Goal: Task Accomplishment & Management: Manage account settings

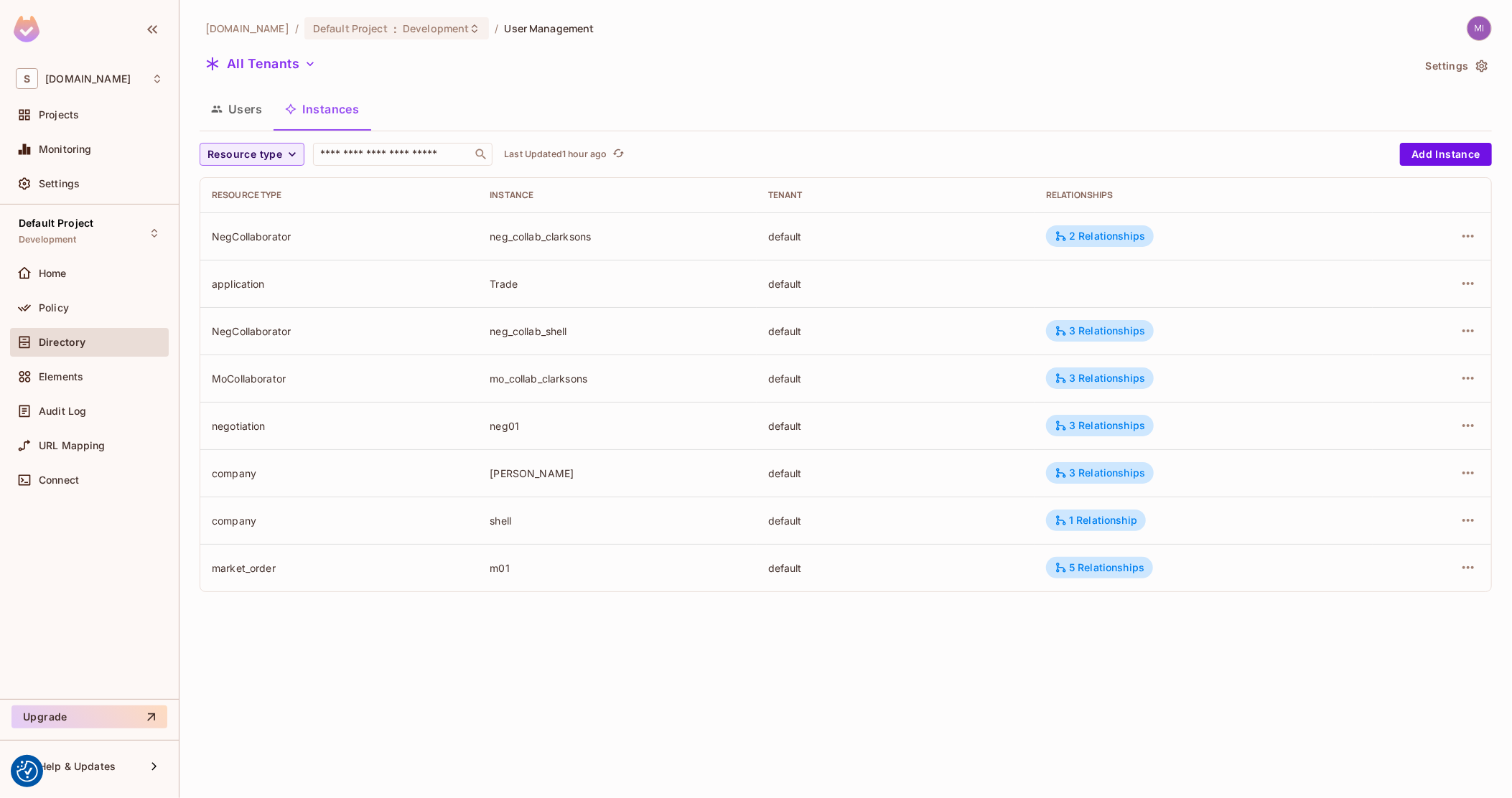
click at [259, 110] on button "Users" at bounding box center [237, 109] width 74 height 36
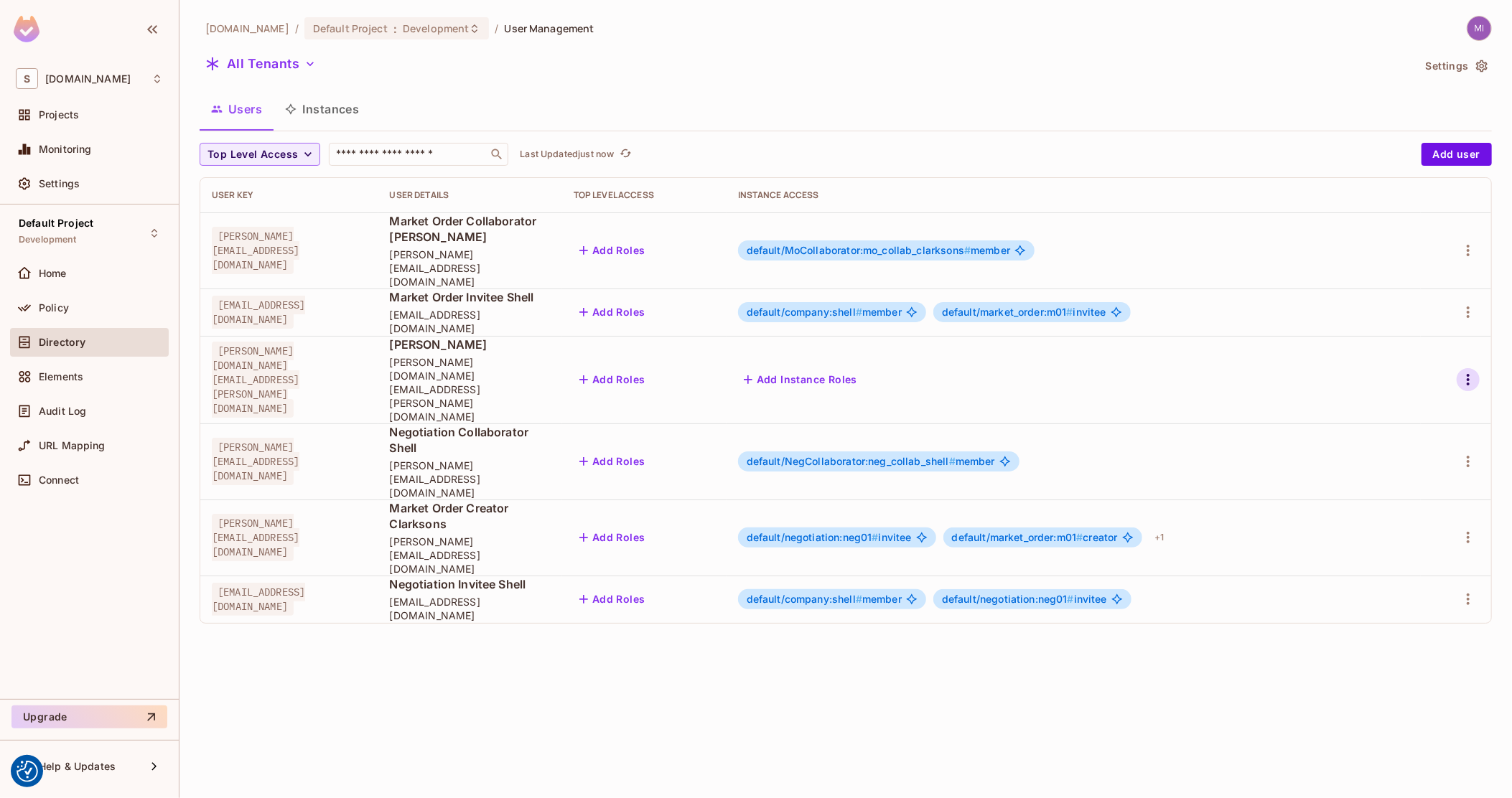
click at [1464, 371] on icon "button" at bounding box center [1468, 379] width 17 height 17
click at [1398, 467] on span "Delete User" at bounding box center [1404, 460] width 66 height 23
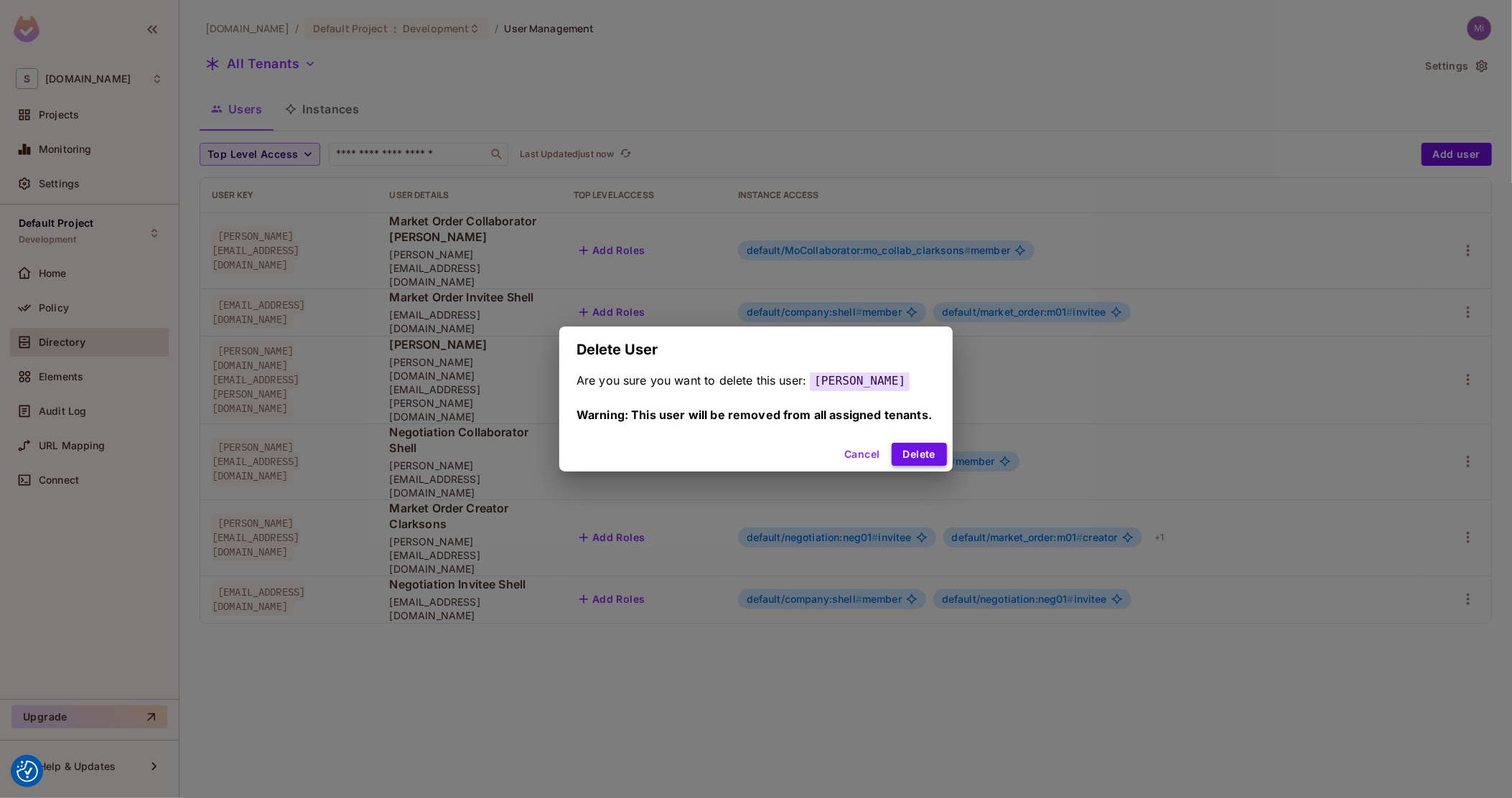
click at [928, 455] on button "Delete" at bounding box center [919, 454] width 55 height 23
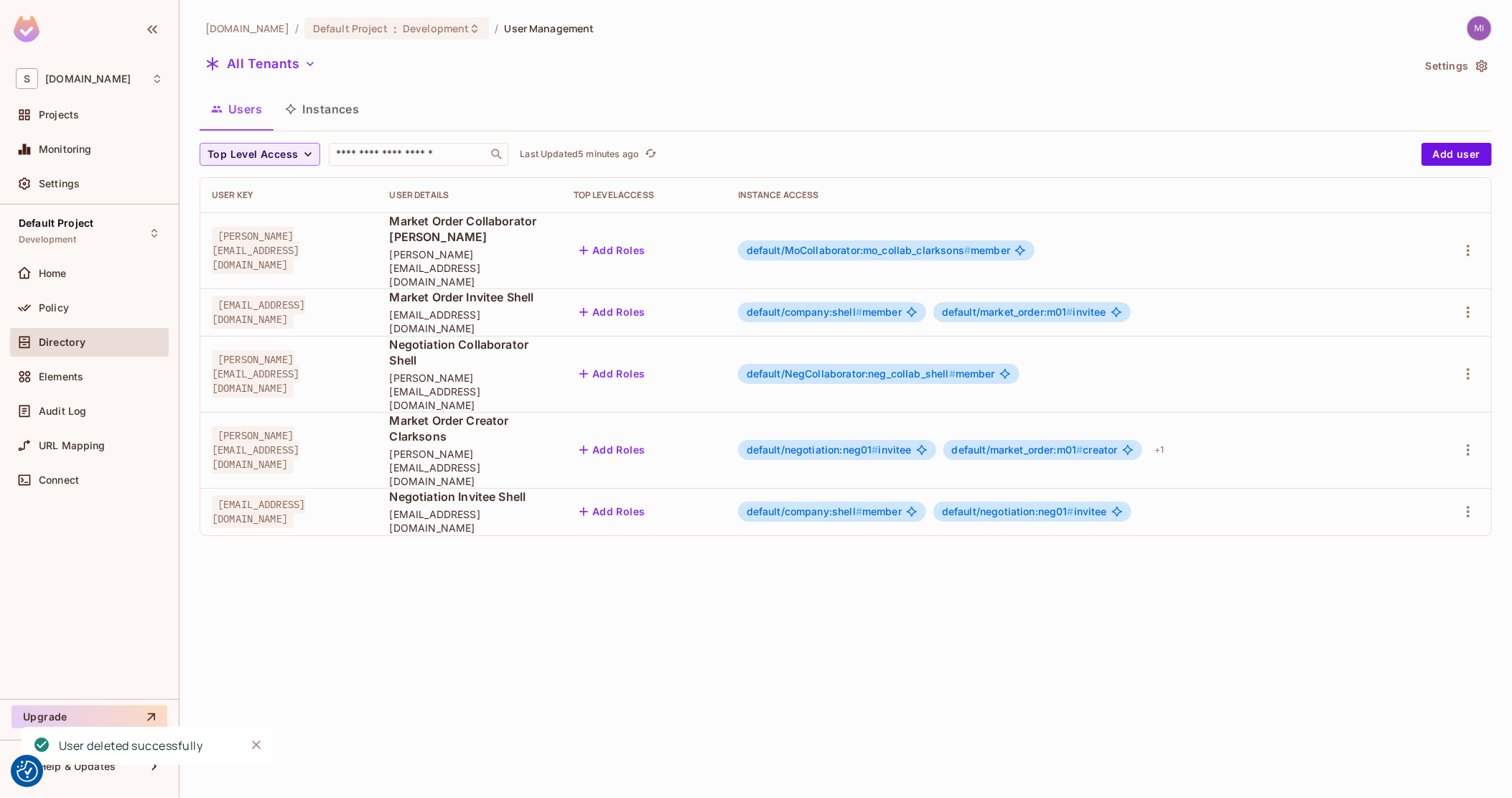
click at [302, 100] on button "Instances" at bounding box center [322, 109] width 97 height 36
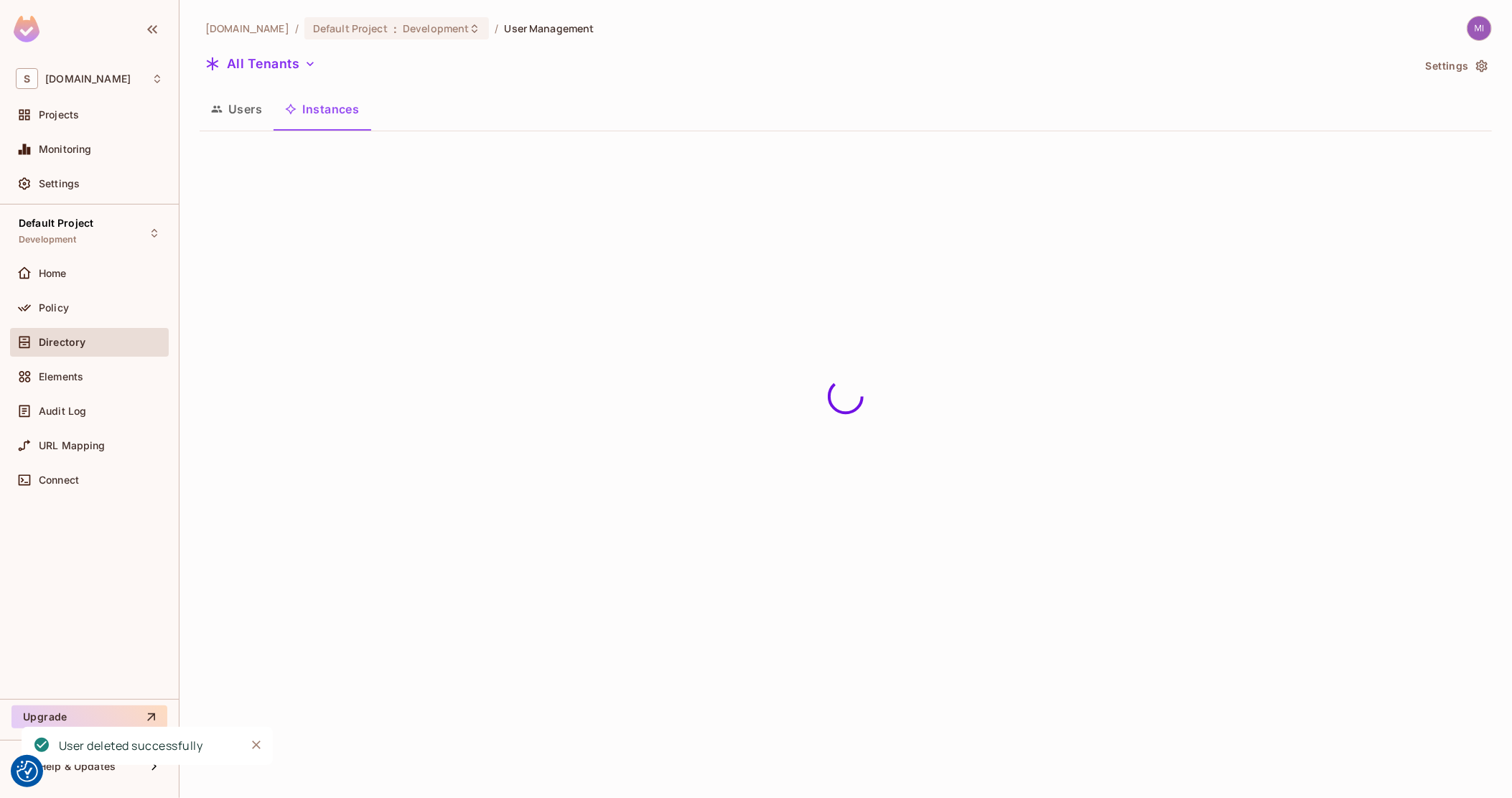
click at [241, 118] on button "Users" at bounding box center [237, 109] width 74 height 36
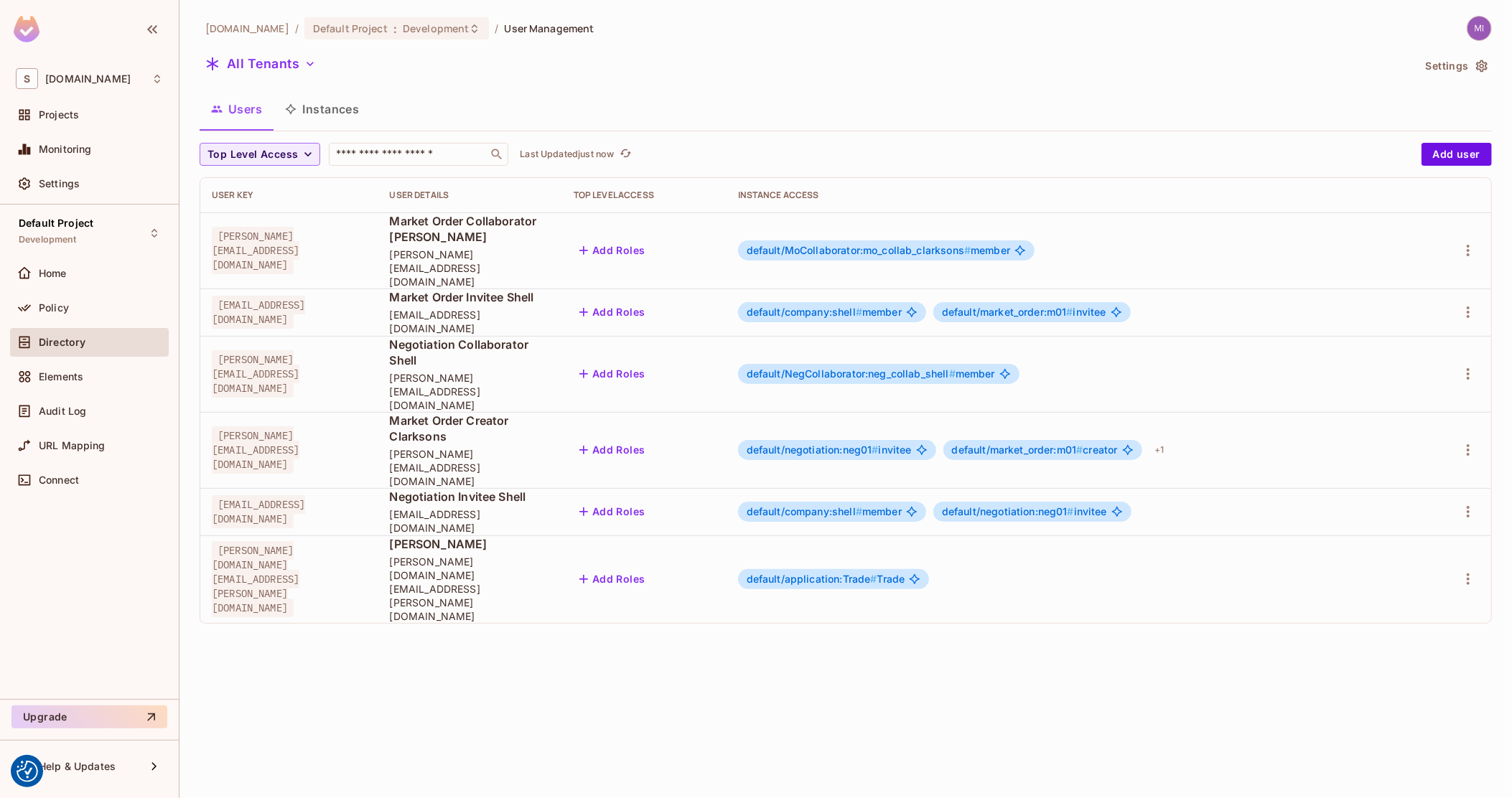
click at [876, 573] on span "#" at bounding box center [873, 579] width 6 height 12
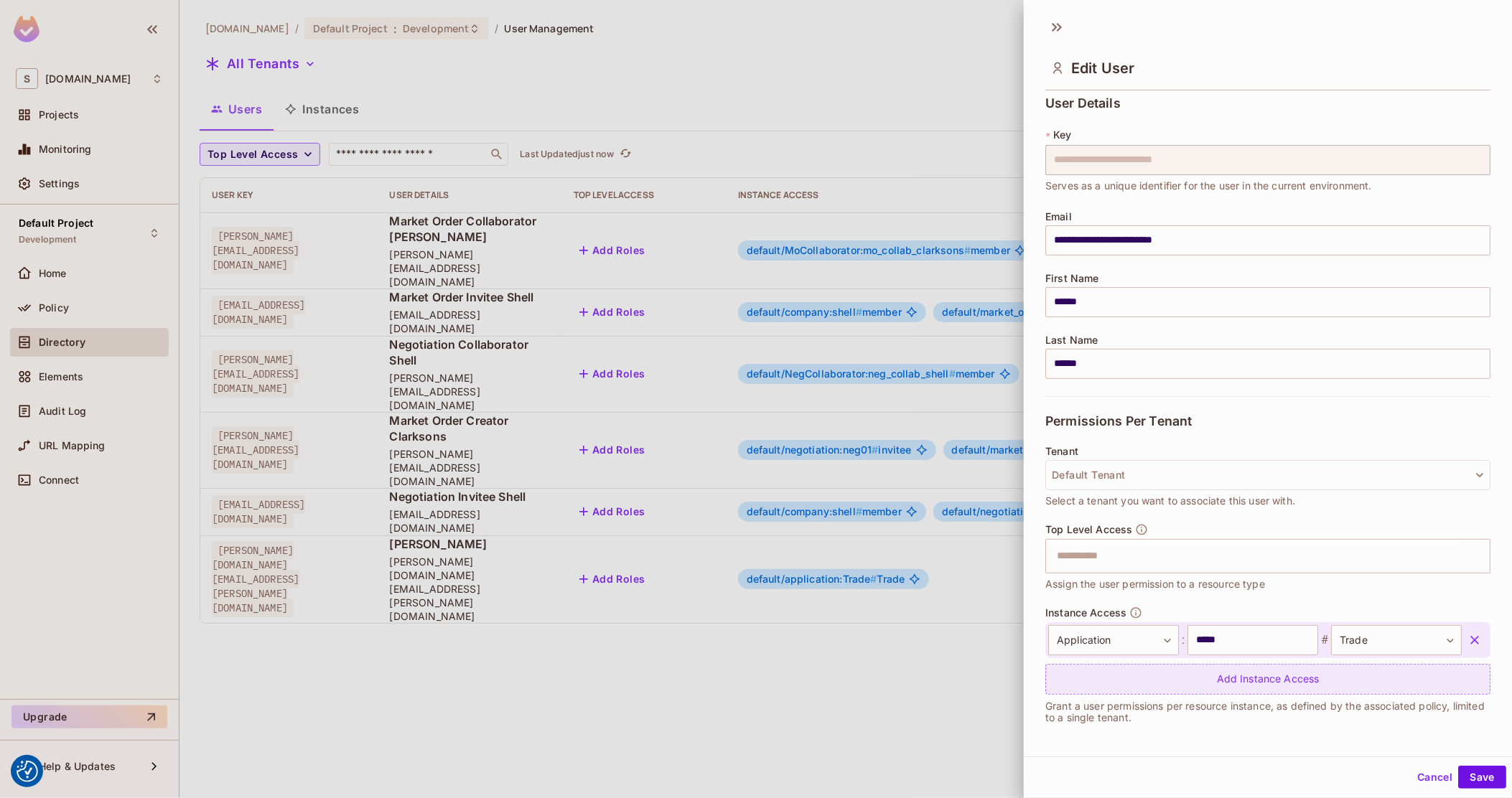
scroll to position [5, 0]
click at [760, 635] on div at bounding box center [756, 399] width 1512 height 798
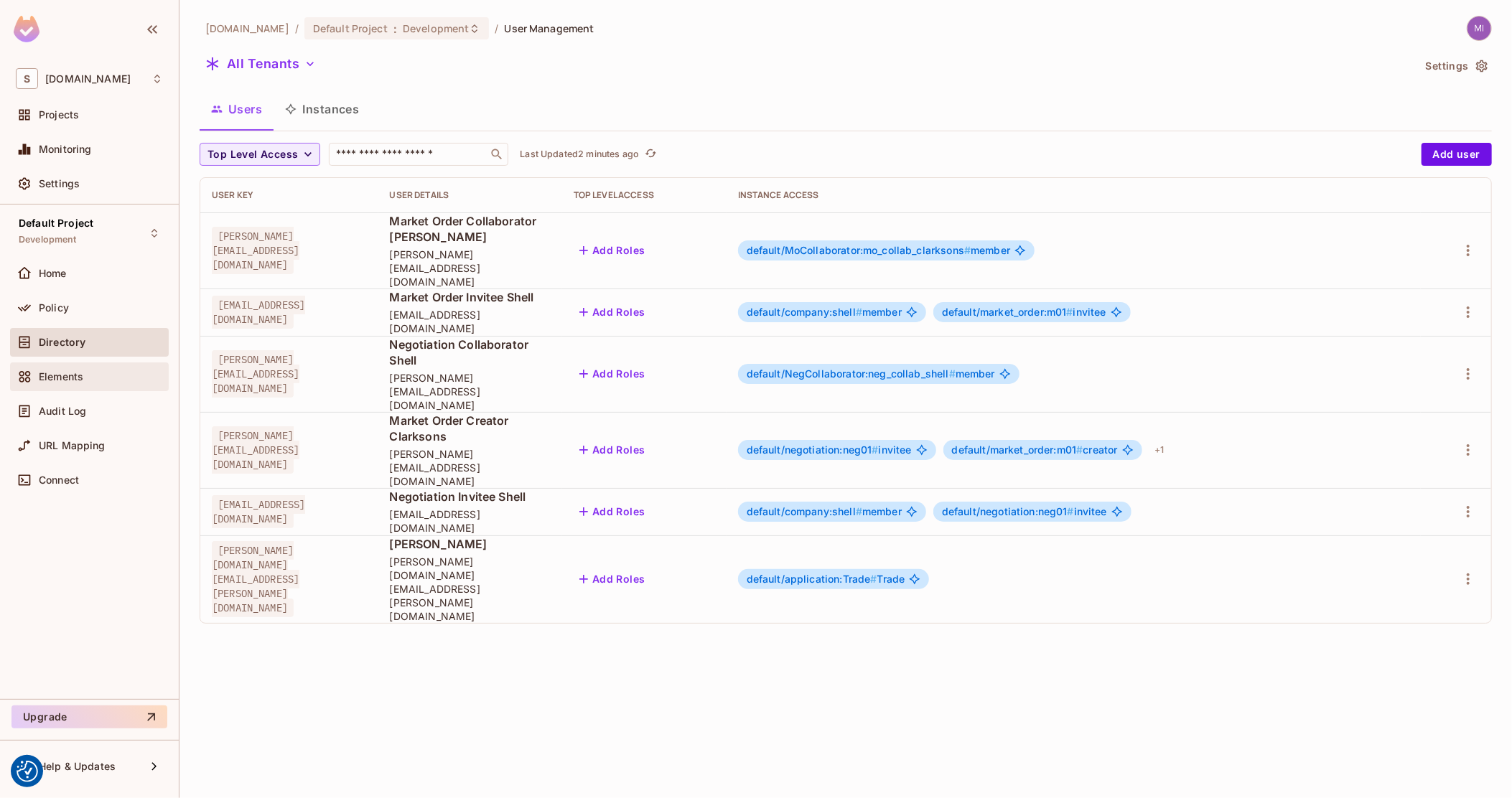
click at [60, 373] on span "Elements" at bounding box center [61, 376] width 45 height 12
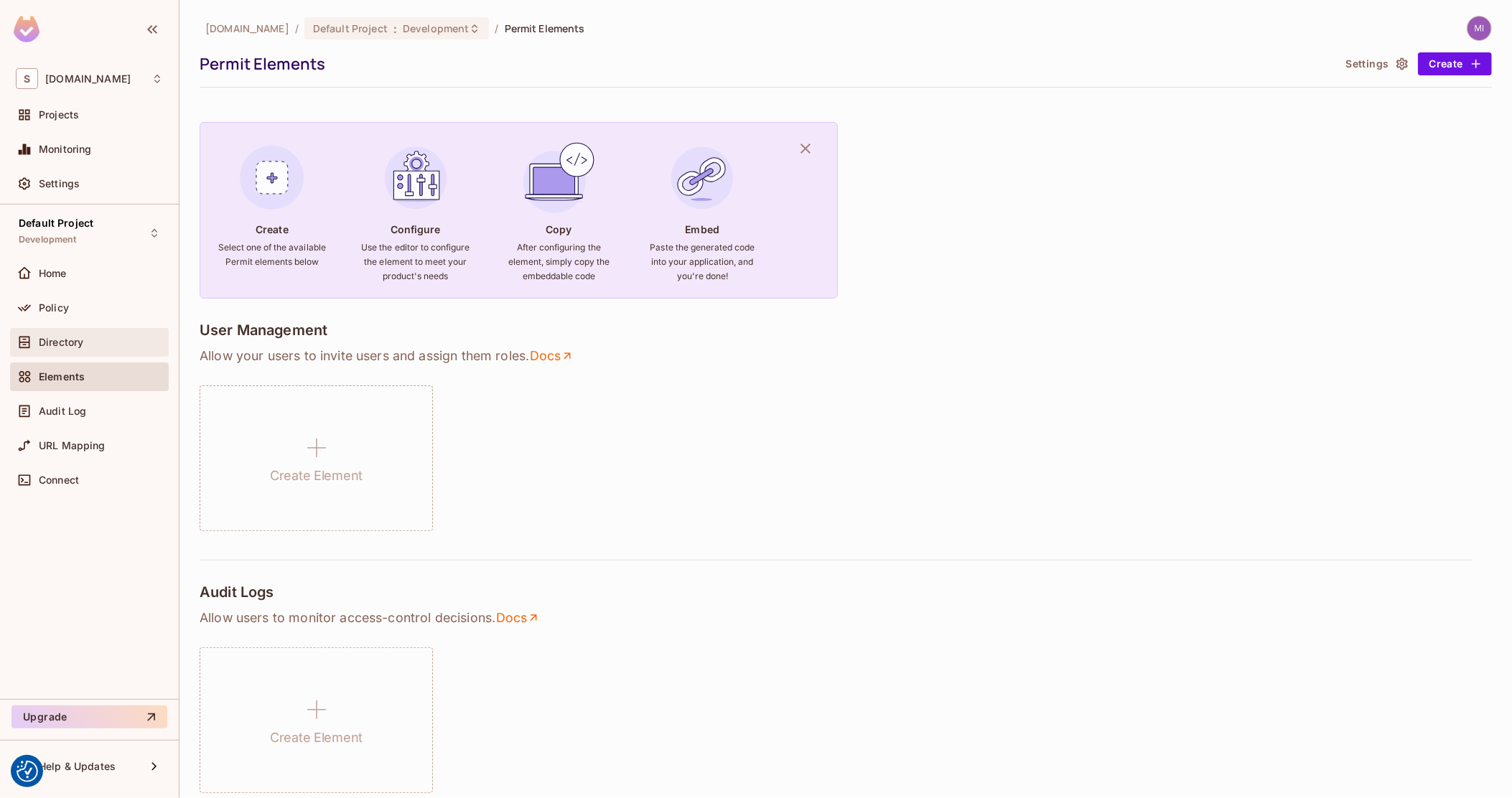
click at [55, 345] on span "Directory" at bounding box center [61, 342] width 45 height 12
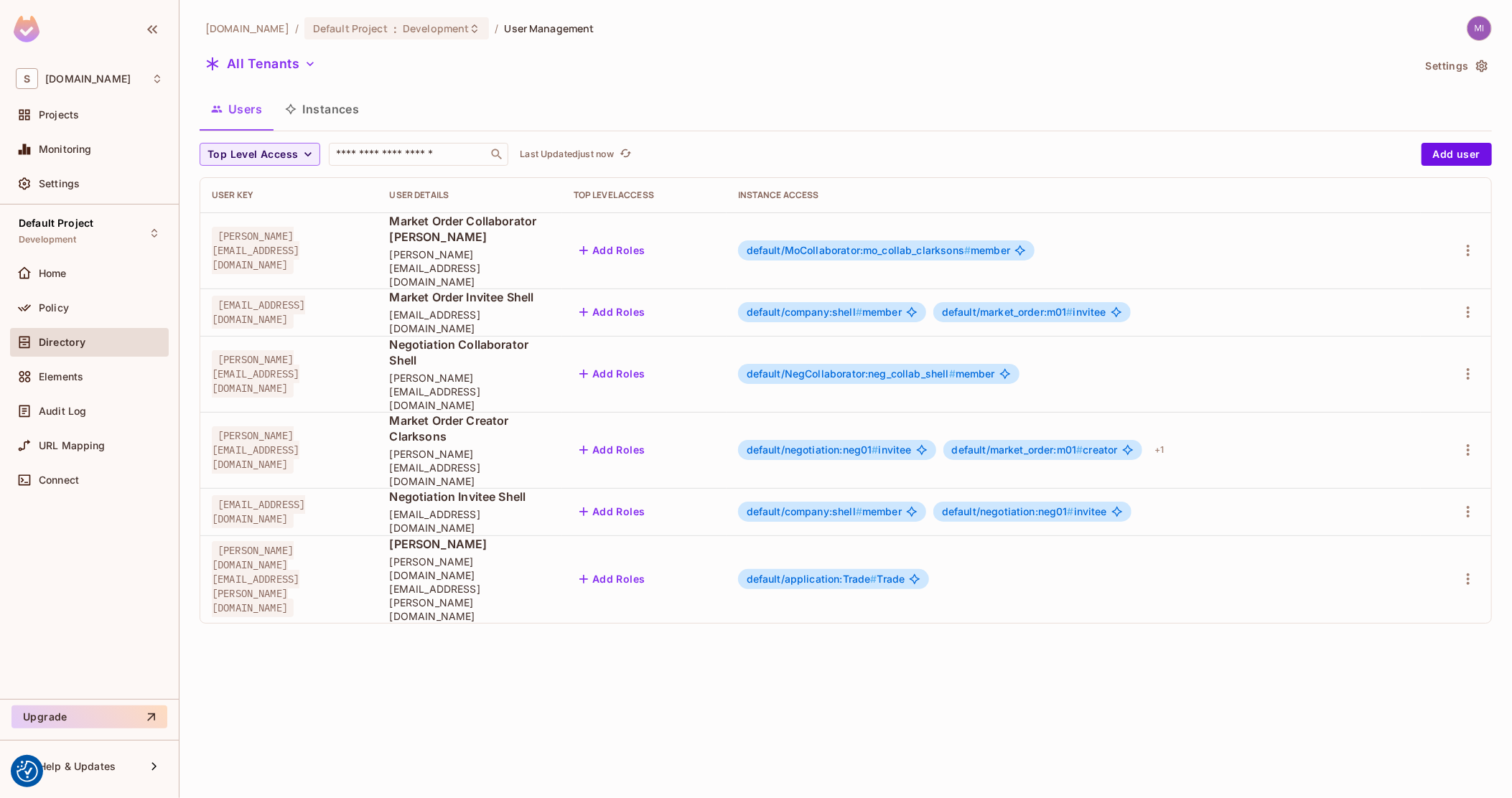
click at [331, 118] on button "Instances" at bounding box center [322, 109] width 97 height 36
